Goal: Check status: Check status

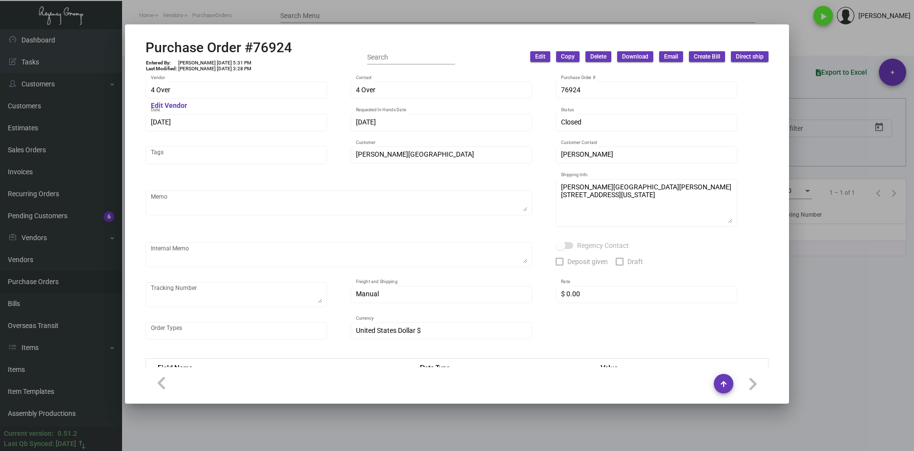
click at [563, 412] on div at bounding box center [457, 225] width 914 height 451
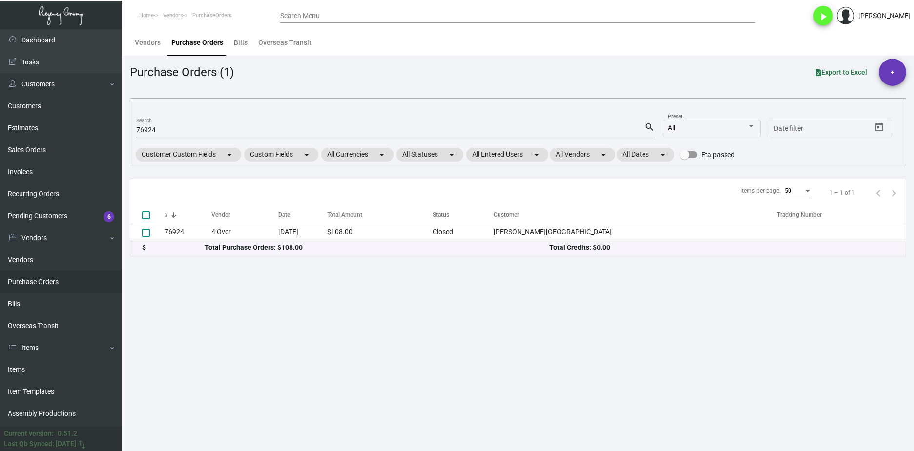
click at [143, 136] on div "76924 Search" at bounding box center [390, 129] width 508 height 15
click at [144, 132] on input "76924" at bounding box center [390, 130] width 508 height 8
paste input "101151"
type input "101151"
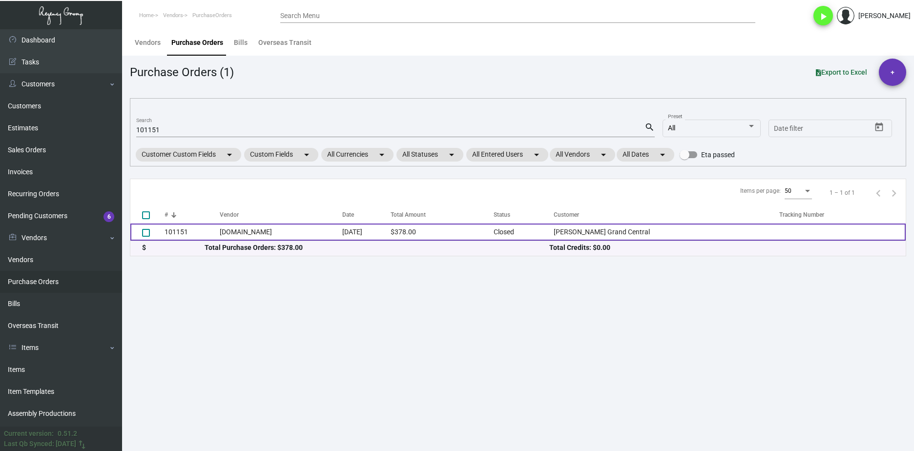
click at [174, 230] on td "101151" at bounding box center [192, 232] width 55 height 17
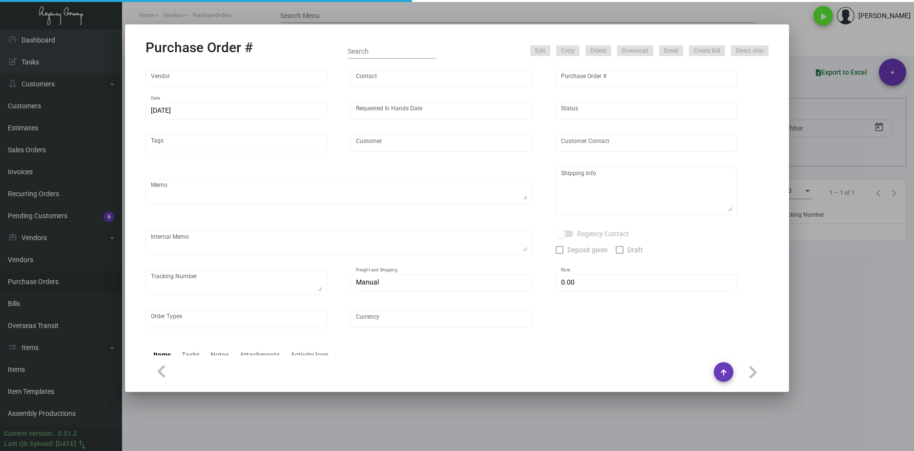
type input "[DOMAIN_NAME]"
type input "MISSING INFO MISSING INFO"
type input "101151"
type input "[DATE]"
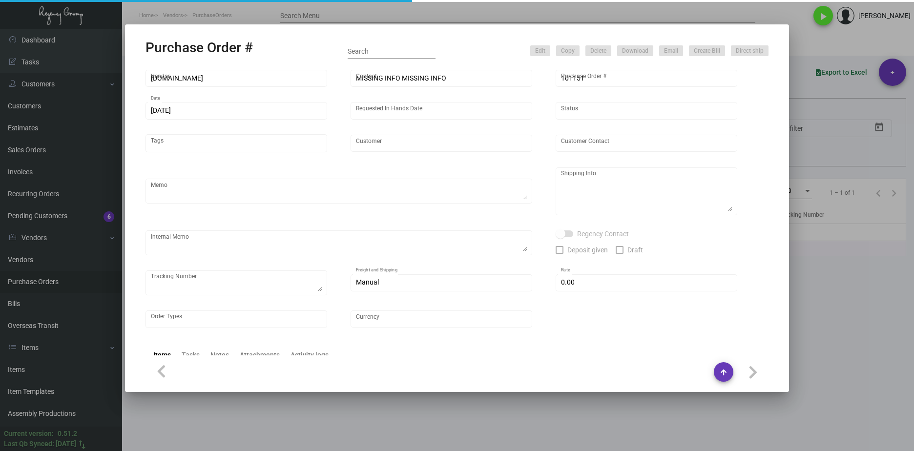
type input "[PERSON_NAME] Grand Central"
type input "[PERSON_NAME]"
type textarea "Repeat artwork from Previous PO 99780.BLIND ship."
type textarea "[PERSON_NAME] Grand Central [STREET_ADDRESS][US_STATE]"
checkbox input "true"
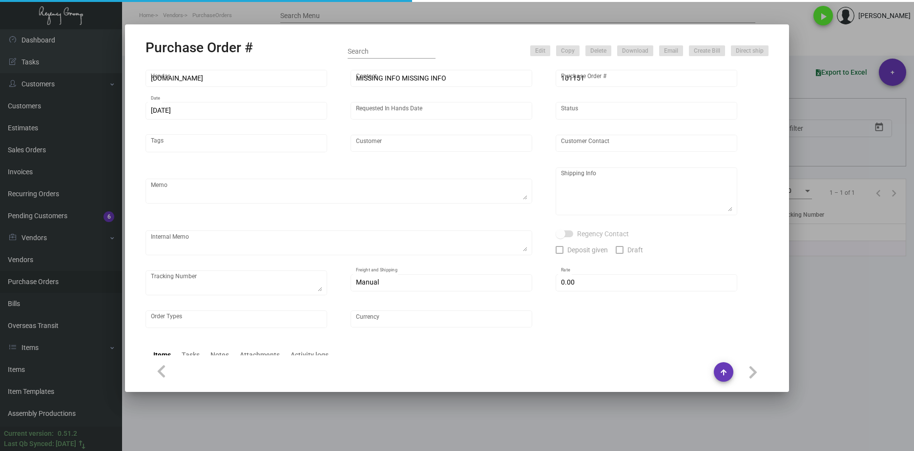
type input "$ 148.00"
type input "United States Dollar $"
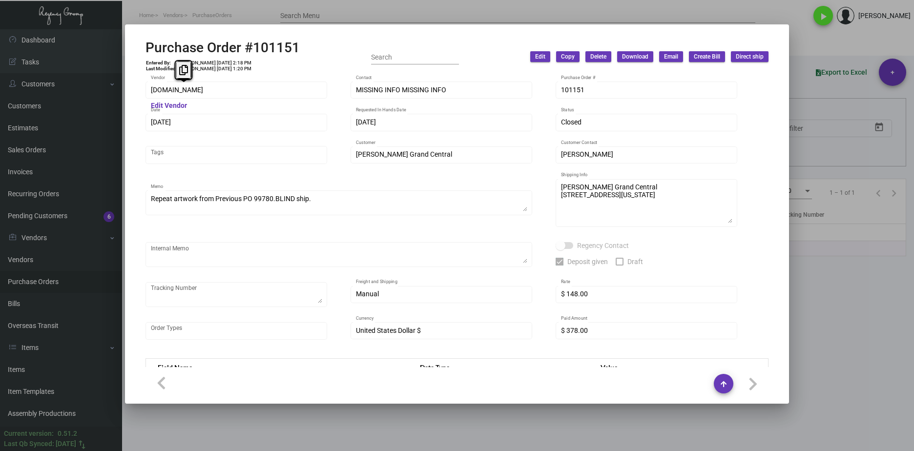
click at [112, 95] on div "Purchase Order #101151 Entered By: [PERSON_NAME] [DATE] 2:18 PM Last Modified: …" at bounding box center [457, 225] width 914 height 451
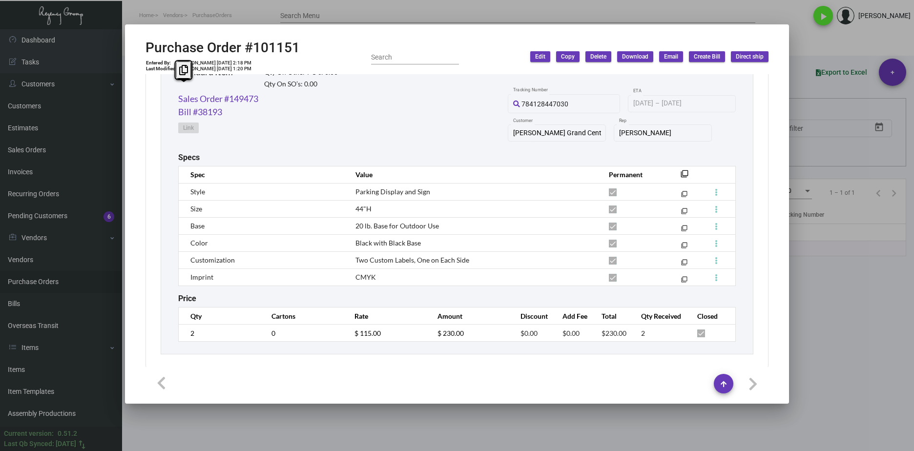
scroll to position [511, 0]
